Goal: Navigation & Orientation: Find specific page/section

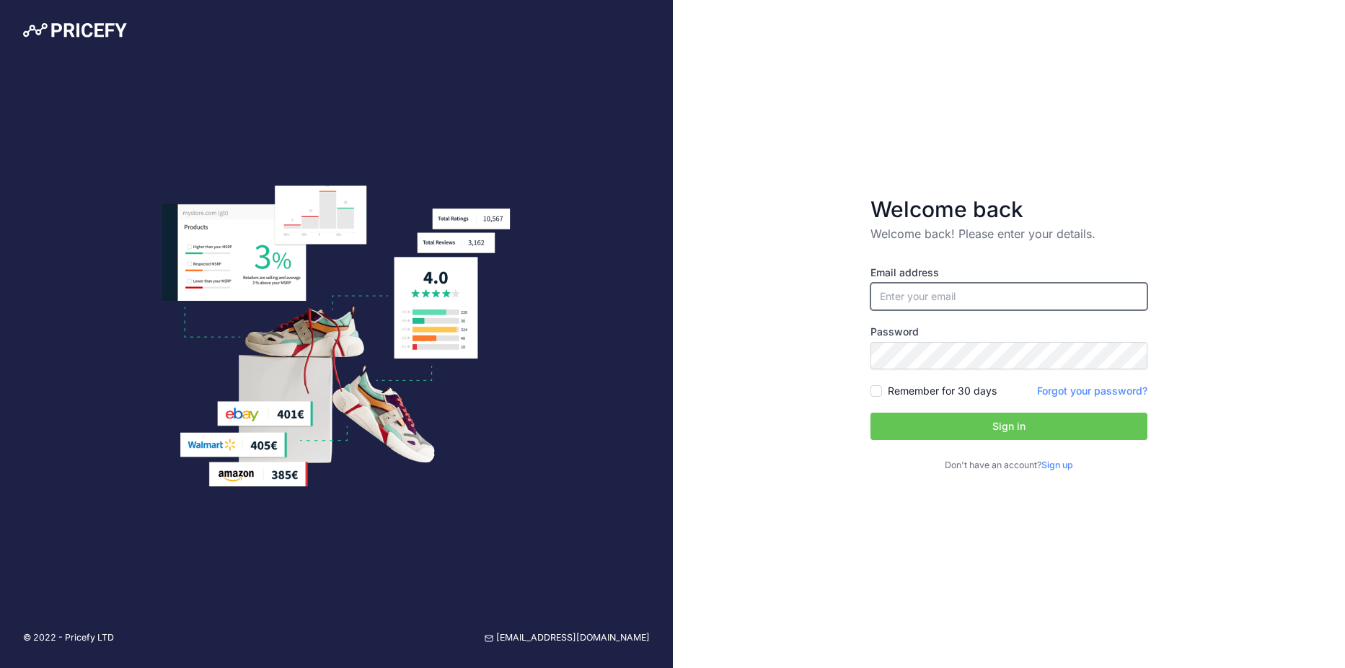
click at [917, 291] on input "email" at bounding box center [1008, 296] width 277 height 27
type input "[EMAIL_ADDRESS][DOMAIN_NAME]"
click at [974, 427] on button "Sign in" at bounding box center [1008, 426] width 277 height 27
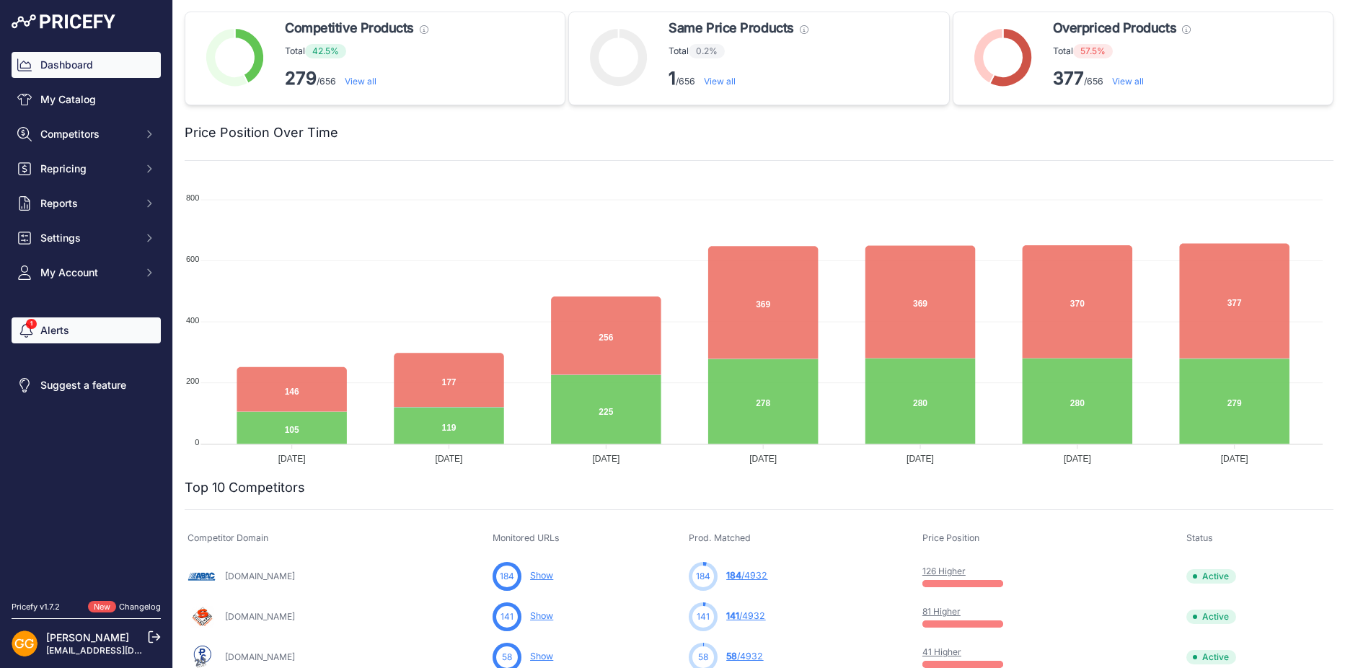
click at [63, 320] on link "Alerts" at bounding box center [86, 330] width 149 height 26
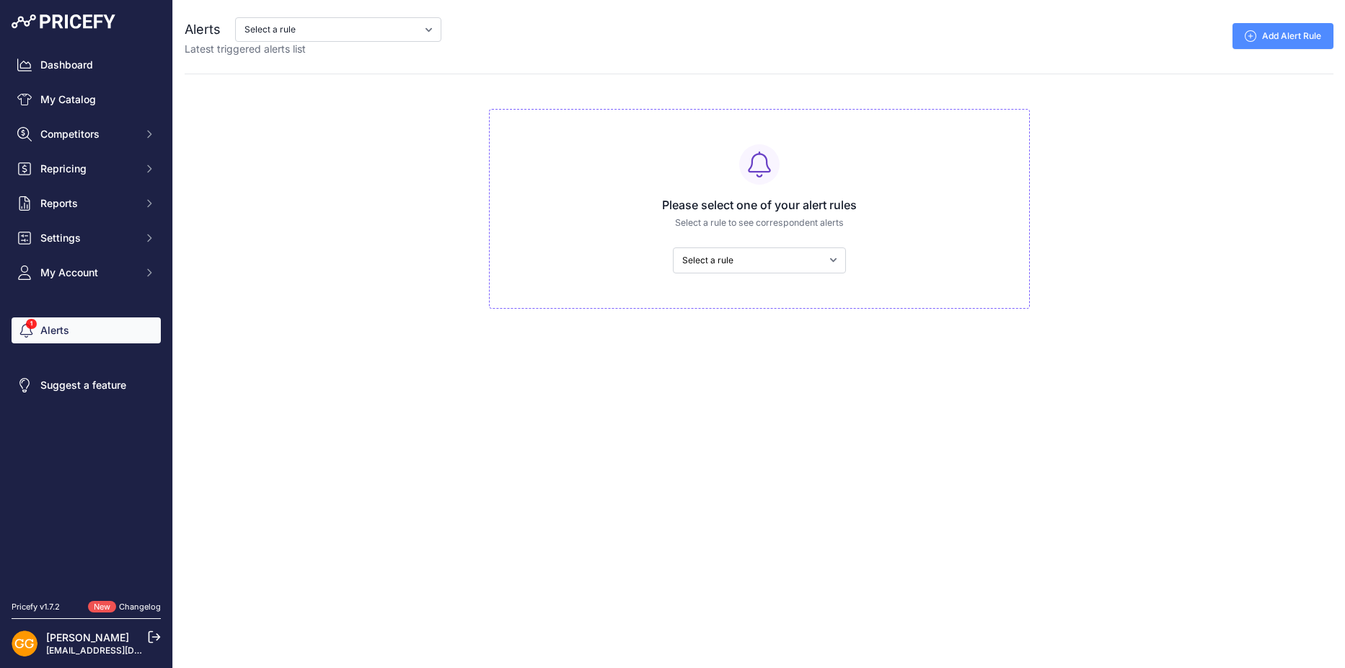
click at [106, 85] on div "Dashboard My Catalog Competitors Competitors Monitored URLs MAP infringements R…" at bounding box center [86, 169] width 149 height 234
click at [92, 76] on link "Dashboard" at bounding box center [86, 65] width 149 height 26
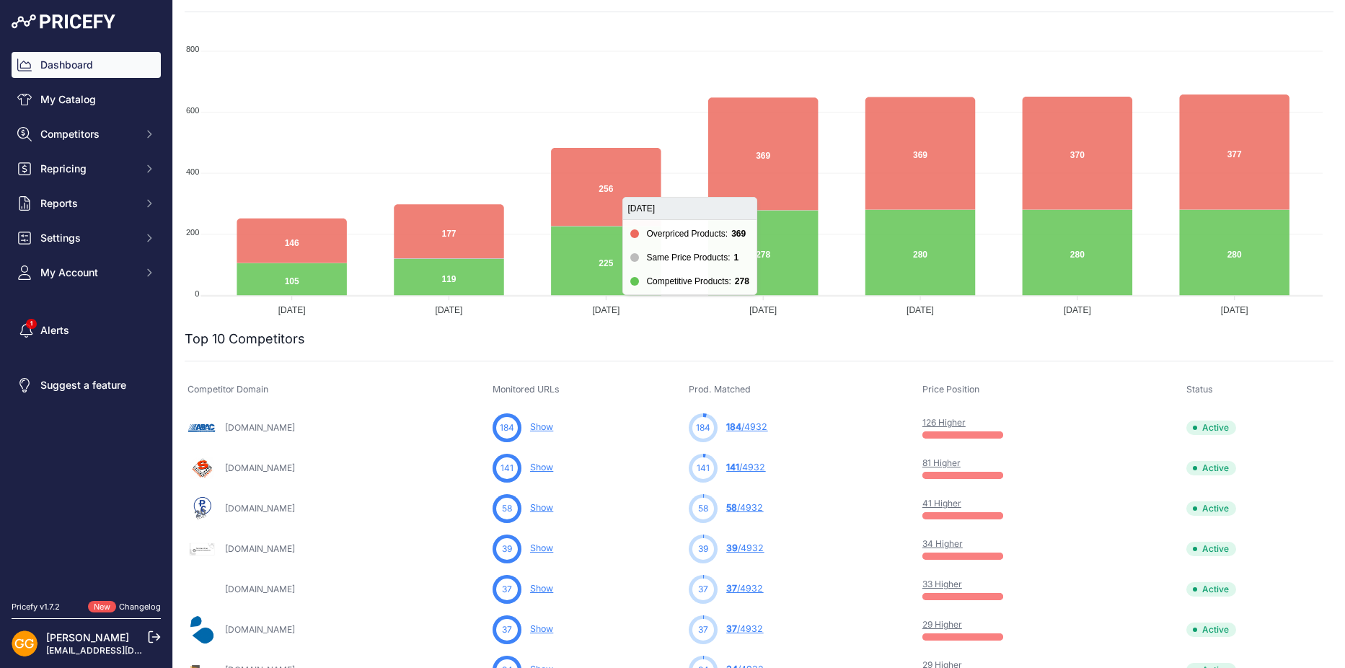
scroll to position [147, 0]
